Goal: Task Accomplishment & Management: Manage account settings

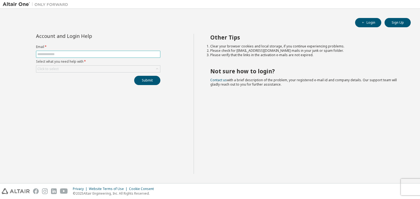
click at [123, 52] on input "text" at bounding box center [98, 54] width 122 height 4
type input "**********"
click at [91, 66] on div "Click to select" at bounding box center [98, 69] width 124 height 7
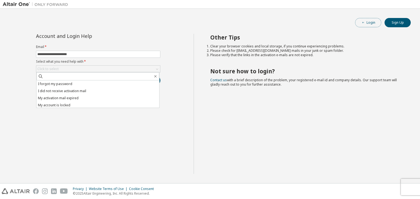
click at [372, 22] on button "Login" at bounding box center [368, 22] width 26 height 9
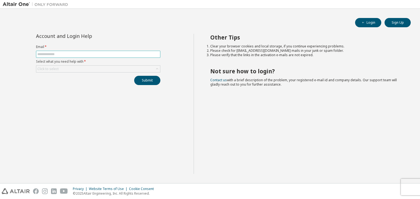
click at [116, 51] on span at bounding box center [98, 54] width 124 height 7
click at [116, 53] on input "text" at bounding box center [98, 54] width 122 height 4
type input "**********"
click at [99, 68] on div "Click to select" at bounding box center [98, 69] width 124 height 7
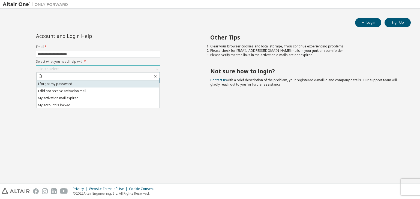
click at [71, 82] on li "I forgot my password" at bounding box center [98, 84] width 123 height 7
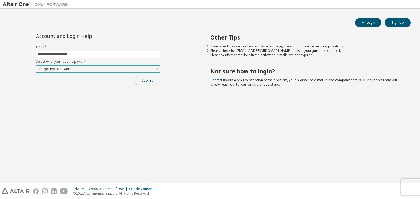
click at [140, 83] on button "Submit" at bounding box center [147, 80] width 26 height 9
click at [148, 78] on button "Submit" at bounding box center [147, 80] width 26 height 9
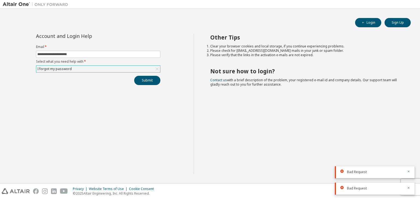
click at [124, 69] on div "I forgot my password" at bounding box center [98, 69] width 124 height 7
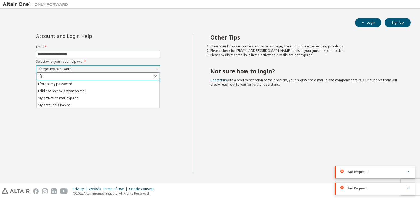
click at [82, 75] on input "text" at bounding box center [98, 76] width 110 height 5
click at [84, 71] on div "I forgot my password" at bounding box center [98, 69] width 124 height 7
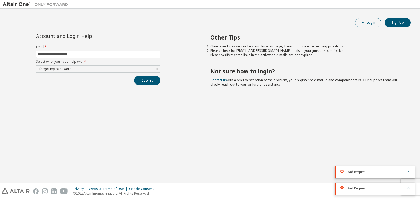
click at [367, 19] on button "Login" at bounding box center [368, 22] width 26 height 9
